Goal: Task Accomplishment & Management: Manage account settings

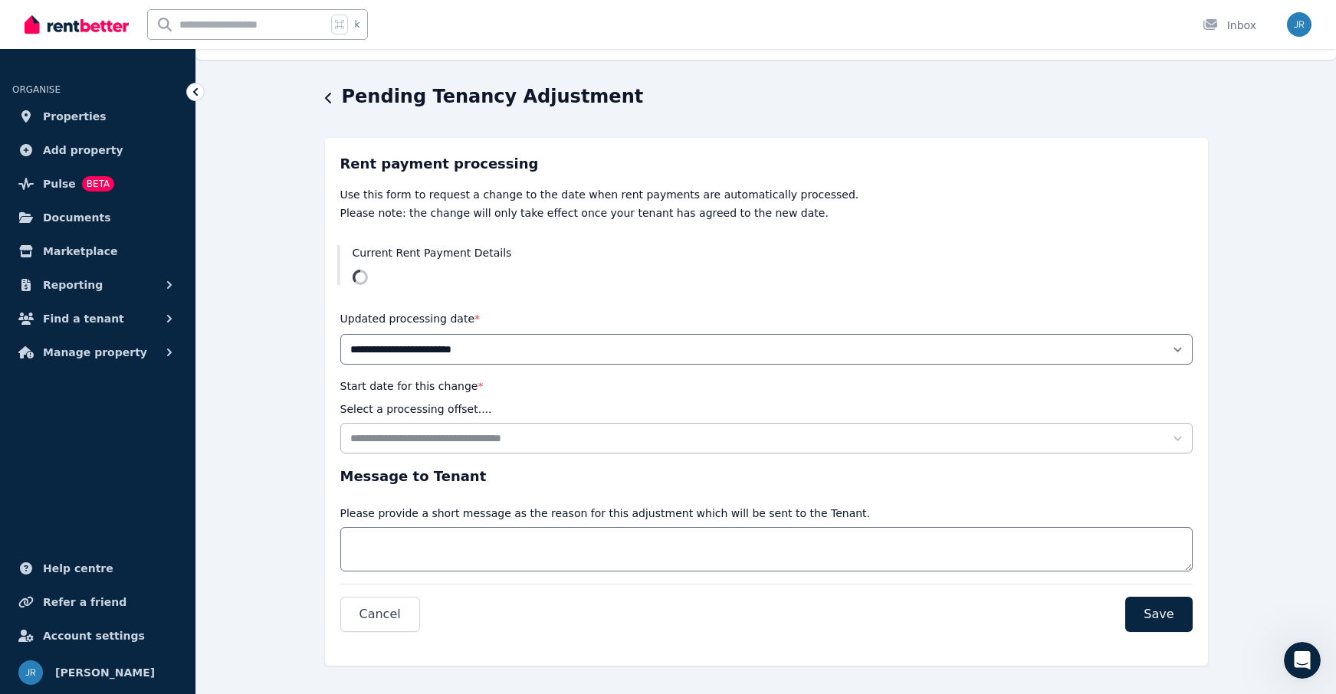
scroll to position [585, 0]
click at [74, 116] on span "Properties" at bounding box center [75, 116] width 64 height 18
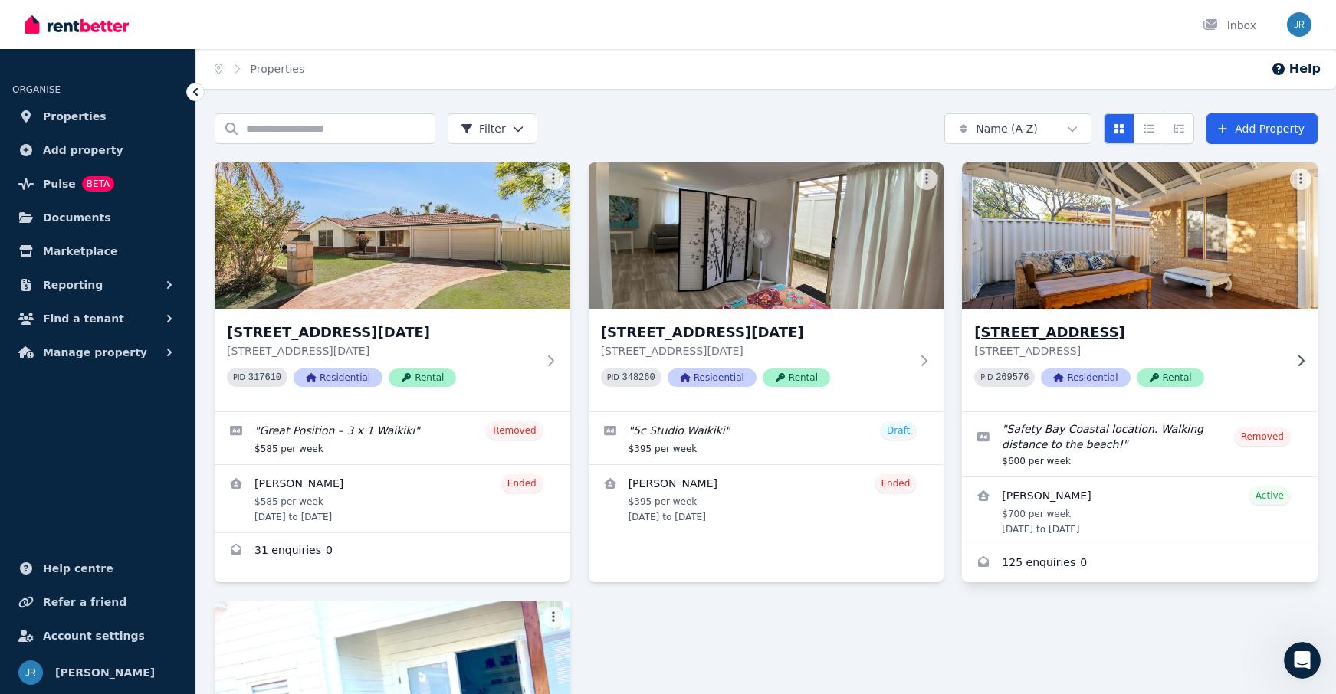
click at [1166, 339] on h3 "[STREET_ADDRESS]" at bounding box center [1129, 332] width 310 height 21
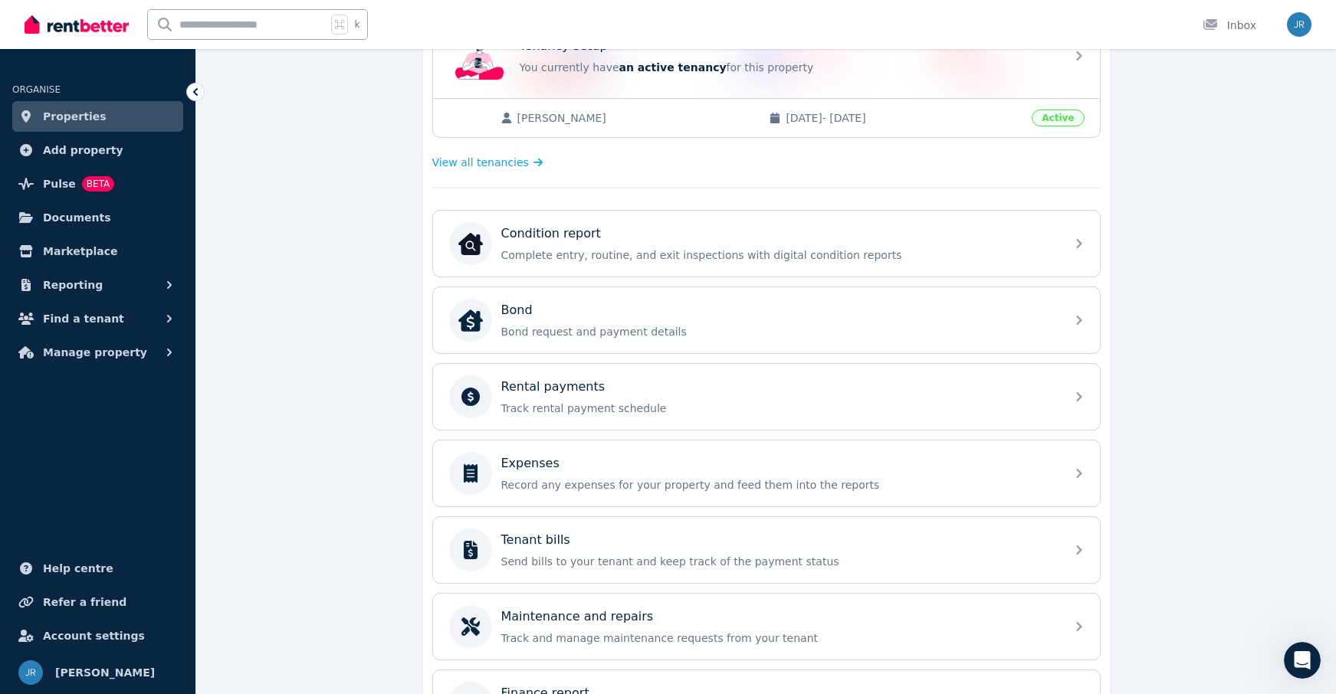
scroll to position [458, 0]
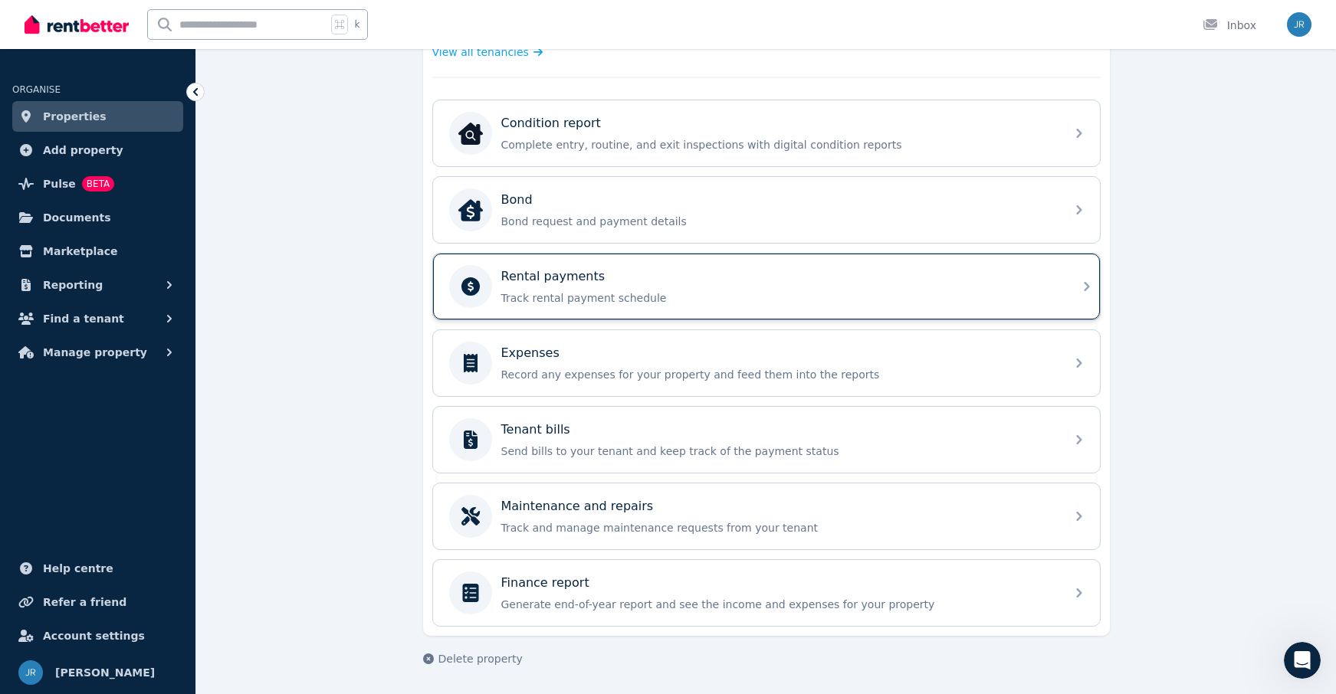
click at [574, 293] on p "Track rental payment schedule" at bounding box center [778, 297] width 555 height 15
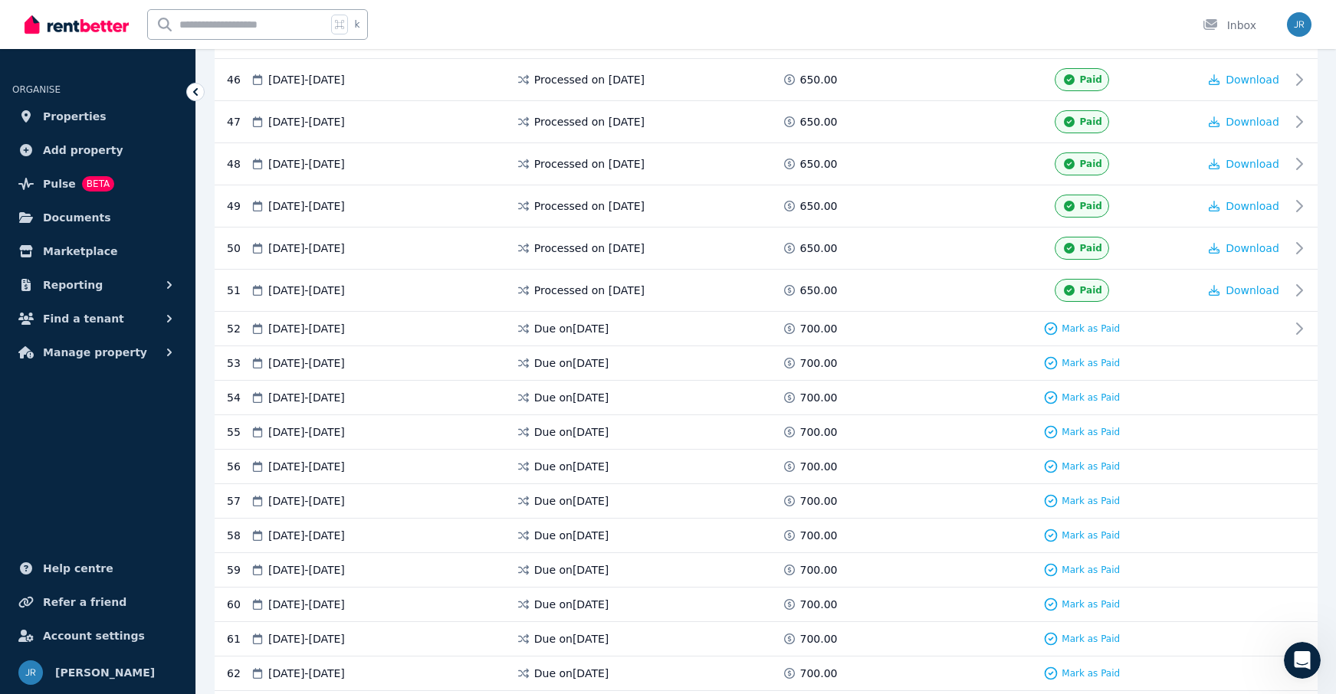
scroll to position [2147, 0]
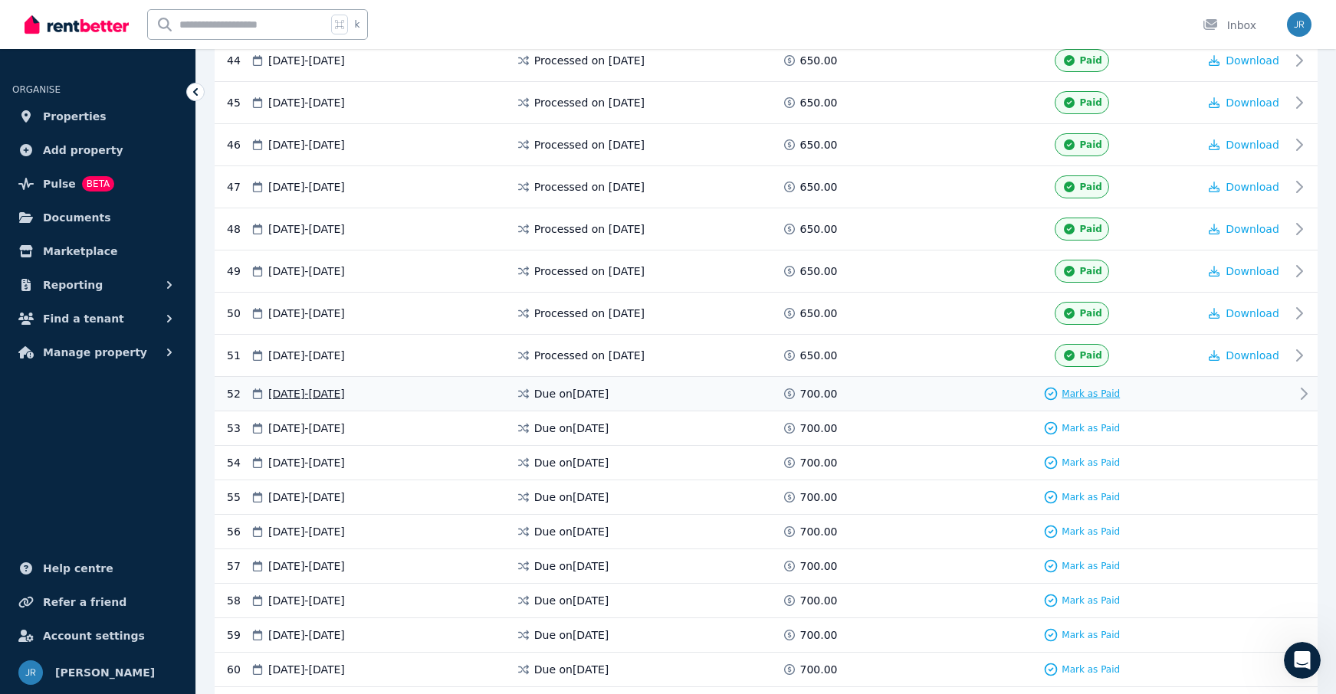
click at [1080, 394] on span "Mark as Paid" at bounding box center [1091, 394] width 58 height 12
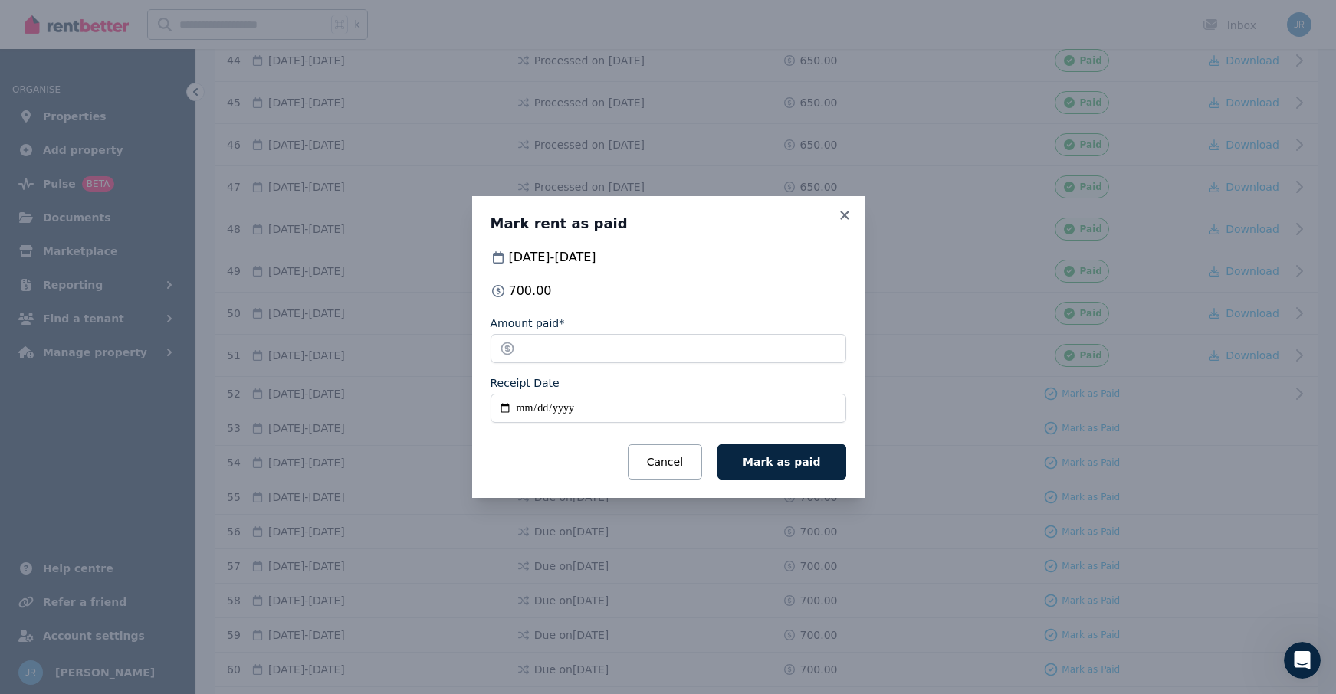
click at [520, 408] on input "Receipt Date" at bounding box center [669, 408] width 356 height 29
type input "**********"
click at [799, 460] on span "Mark as paid" at bounding box center [781, 462] width 77 height 12
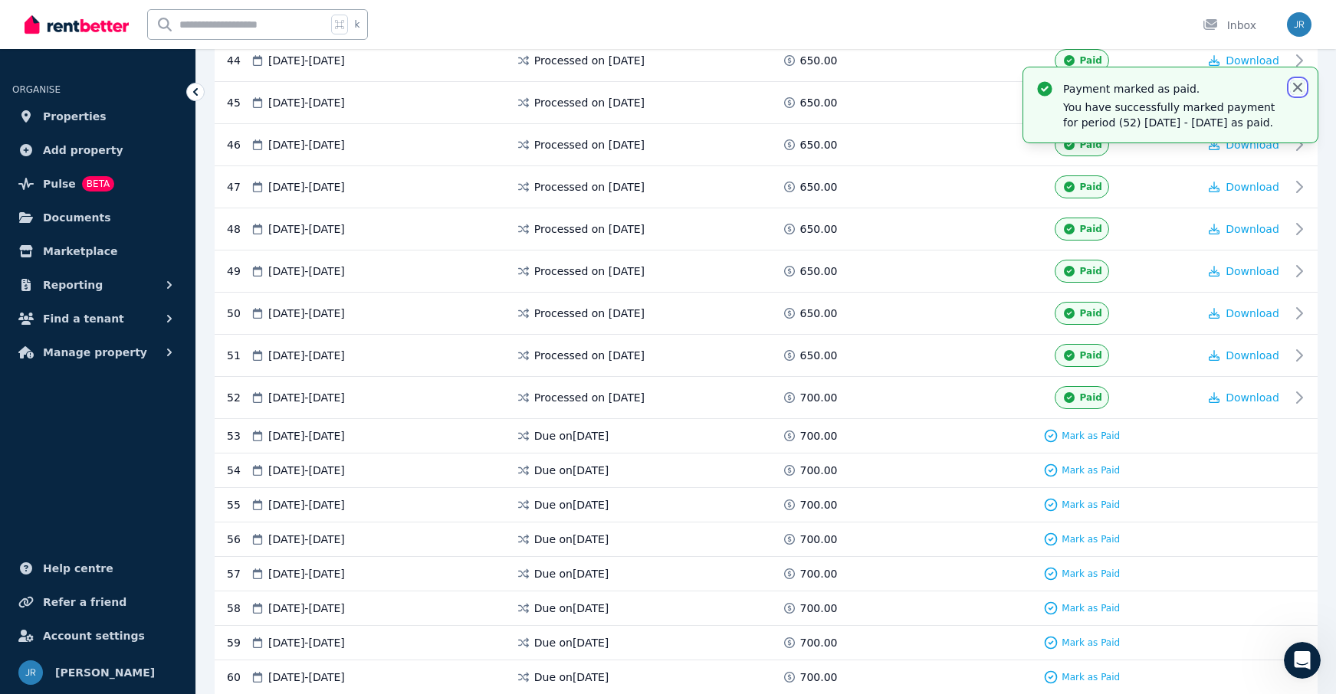
click at [1299, 89] on icon "button" at bounding box center [1297, 87] width 9 height 9
